Goal: Task Accomplishment & Management: Use online tool/utility

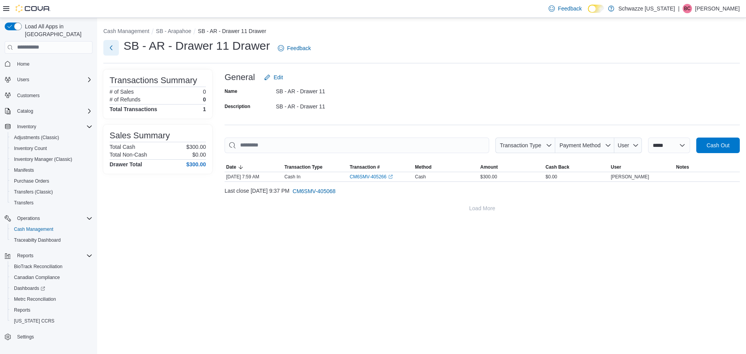
click at [105, 41] on button "Next" at bounding box center [111, 48] width 16 height 16
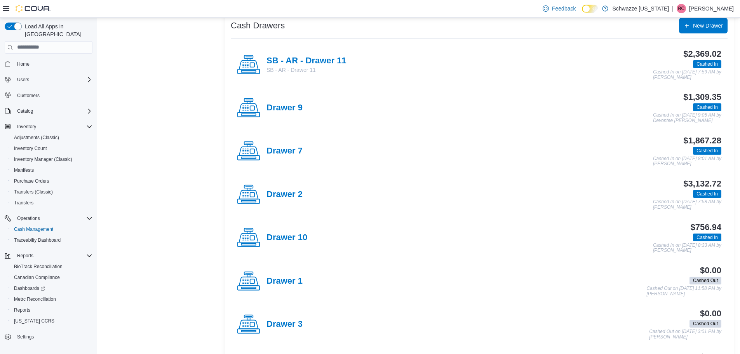
scroll to position [233, 0]
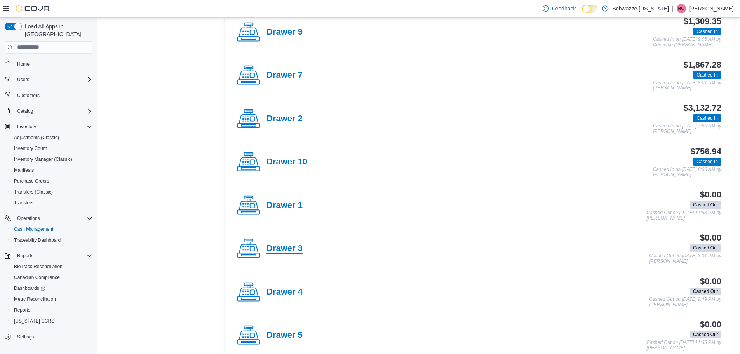
click at [297, 247] on h4 "Drawer 3" at bounding box center [284, 248] width 36 height 10
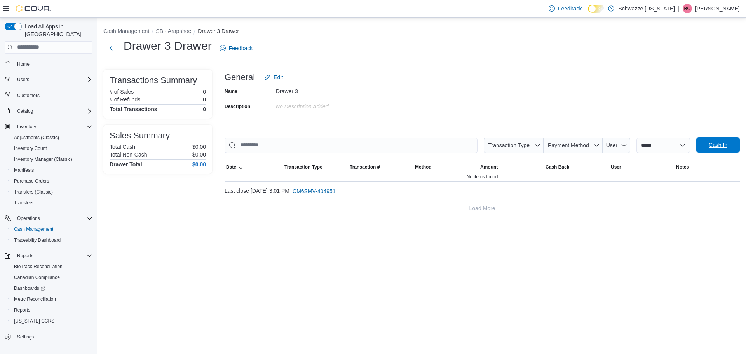
click at [711, 144] on span "Cash In" at bounding box center [717, 145] width 19 height 8
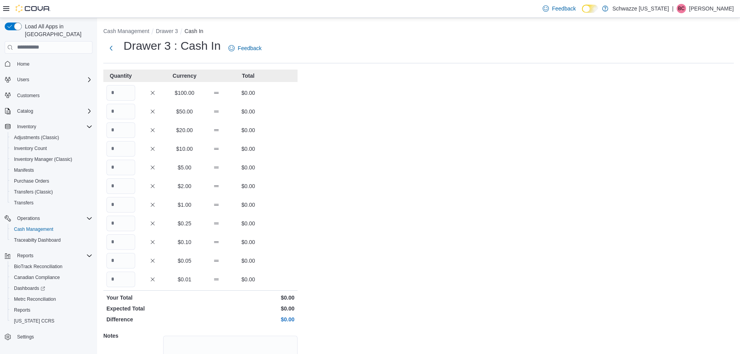
click at [136, 96] on div "$100.00 $0.00" at bounding box center [200, 93] width 194 height 16
click at [128, 95] on input "Quantity" at bounding box center [120, 93] width 29 height 16
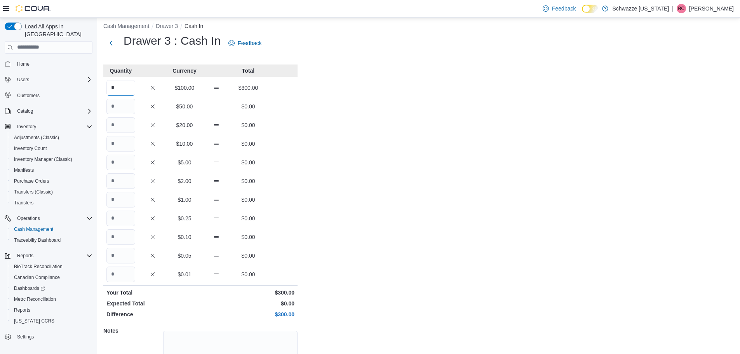
scroll to position [69, 0]
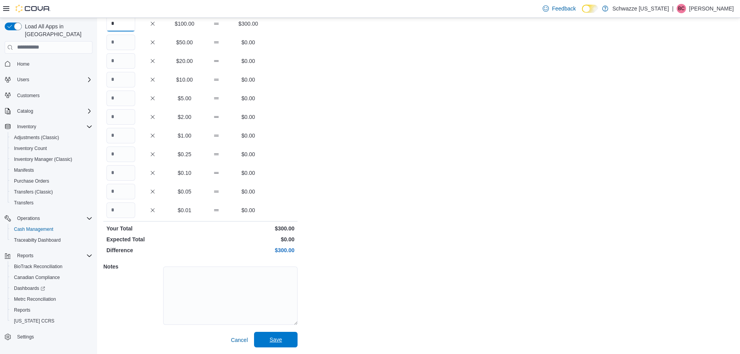
type input "*"
click at [290, 335] on span "Save" at bounding box center [276, 340] width 34 height 16
